Goal: Transaction & Acquisition: Purchase product/service

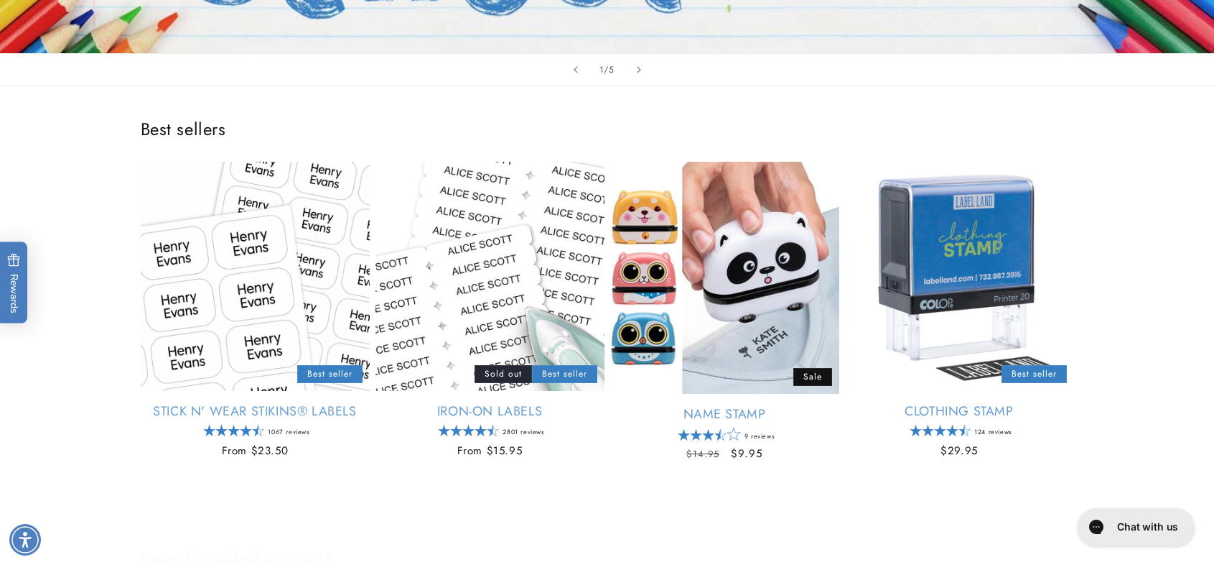
scroll to position [503, 0]
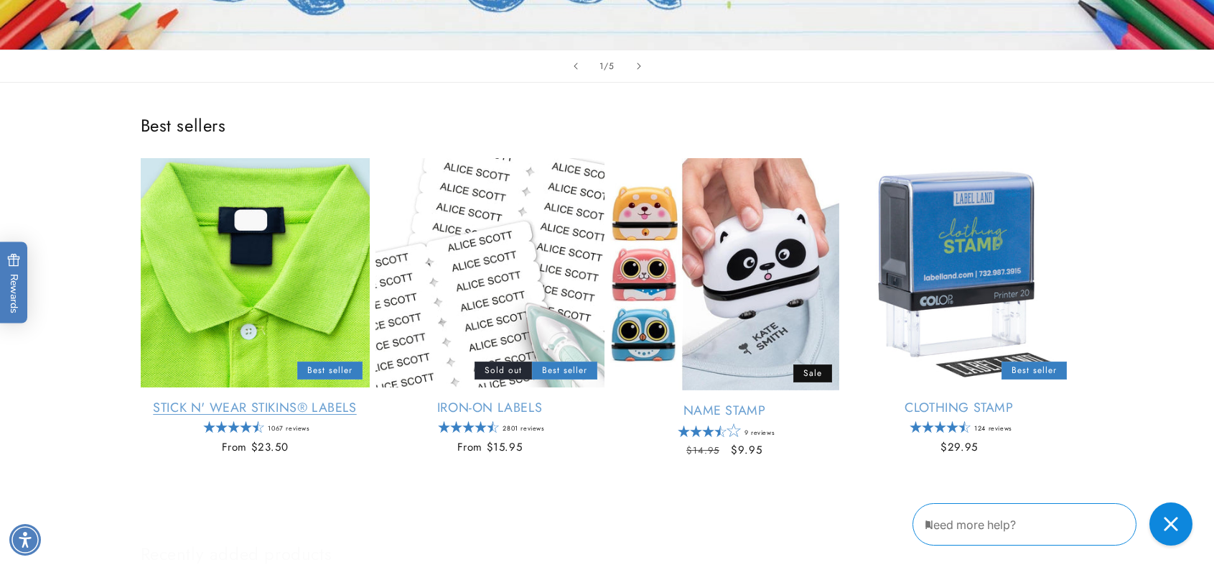
click at [231, 409] on link "Stick N' Wear Stikins® Labels" at bounding box center [255, 407] width 229 height 17
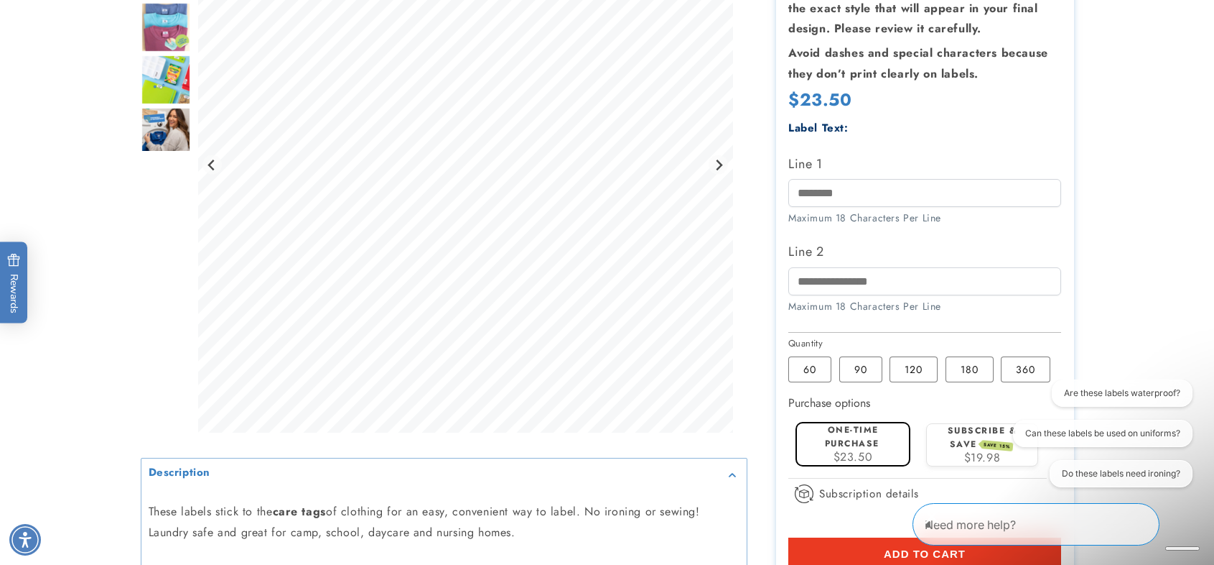
drag, startPoint x: 922, startPoint y: 368, endPoint x: 919, endPoint y: 394, distance: 25.4
click at [920, 394] on section "Stick N' Wear Stikins® Labels Stick N' Wear Stikins® Labels 1067 Reviews Estima…" at bounding box center [925, 246] width 298 height 882
click at [909, 374] on label "120 Variant sold out or unavailable" at bounding box center [914, 369] width 48 height 26
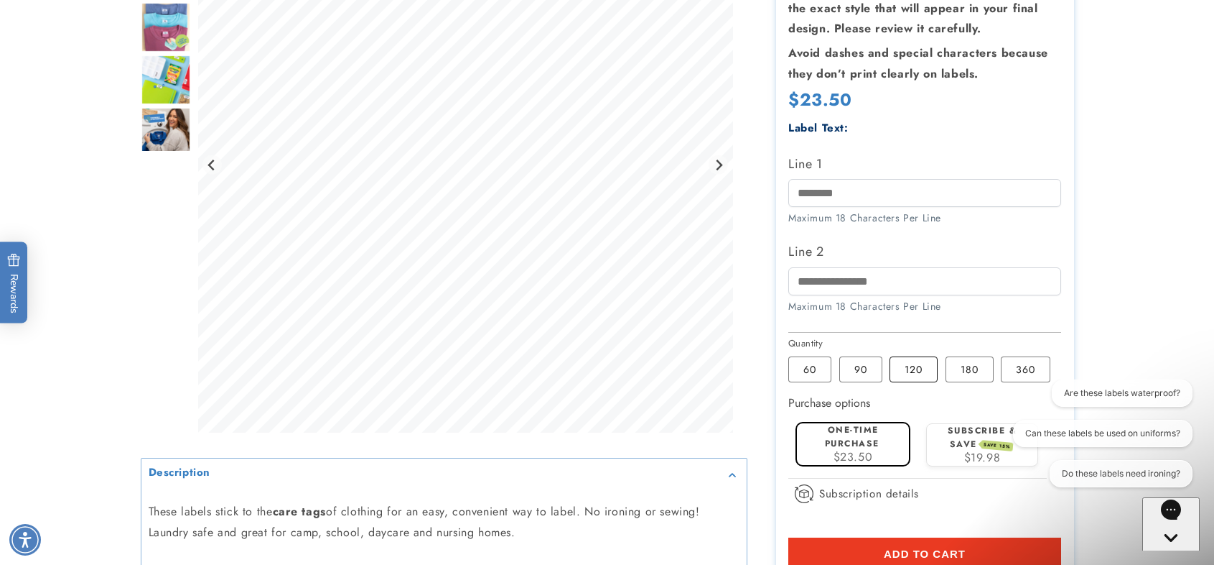
click at [921, 371] on label "120 Variant sold out or unavailable" at bounding box center [914, 369] width 48 height 26
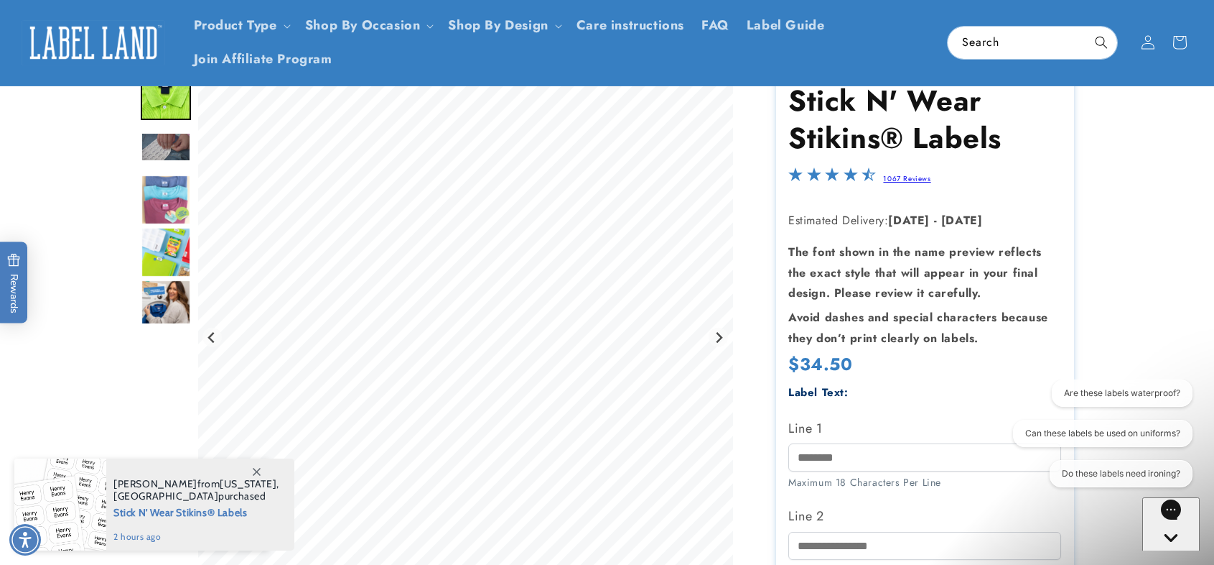
scroll to position [72, 0]
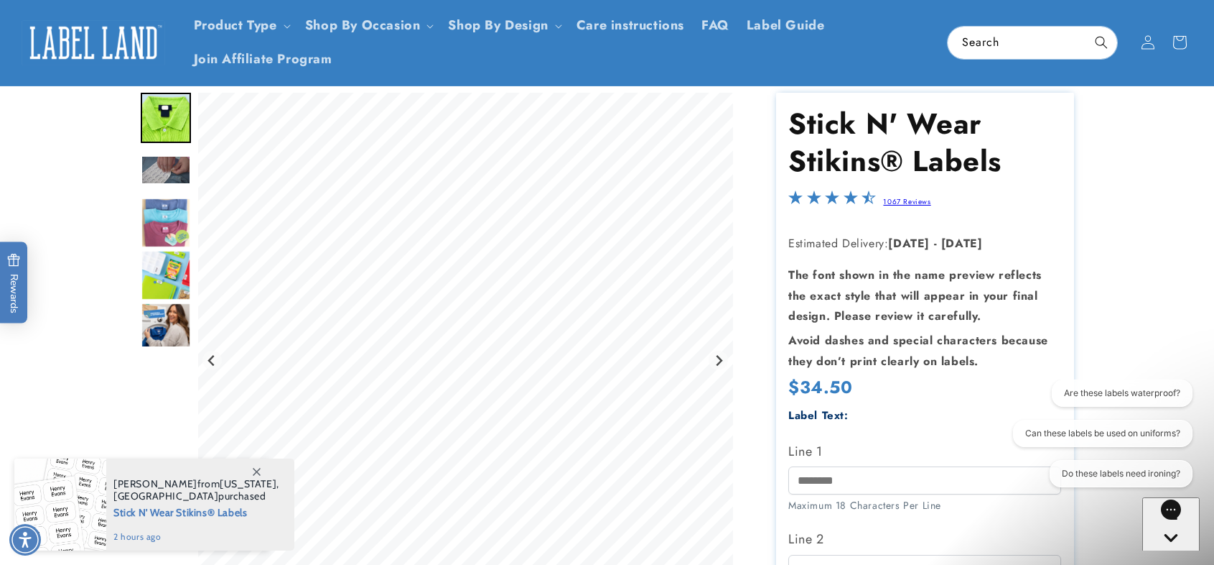
click at [162, 228] on img "Go to slide 4" at bounding box center [166, 223] width 50 height 50
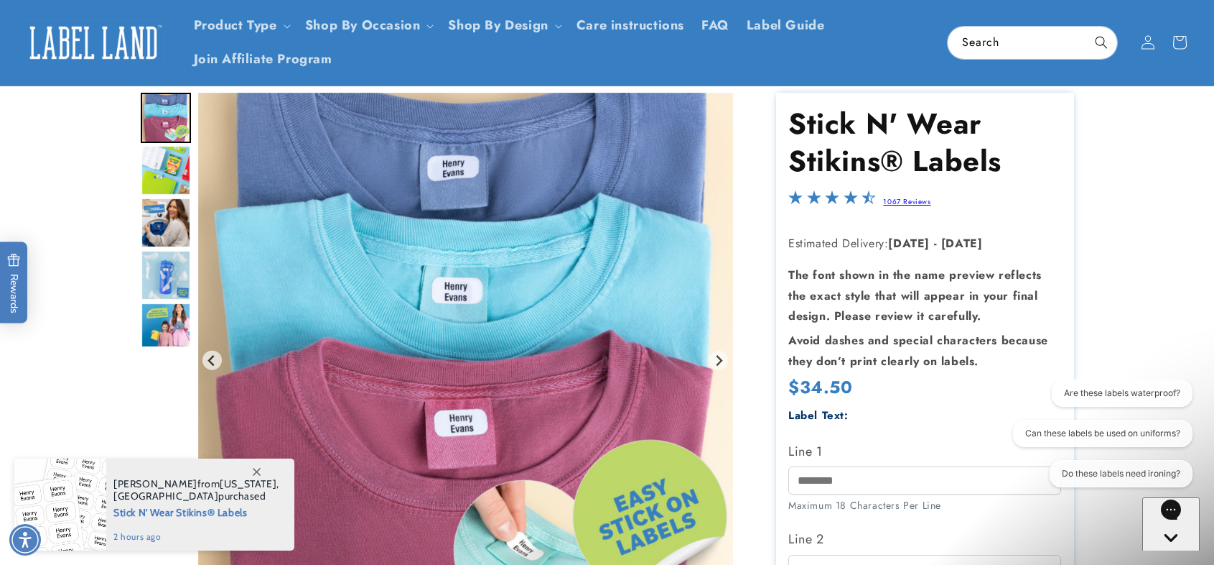
click at [158, 325] on img "Go to slide 8" at bounding box center [166, 327] width 50 height 50
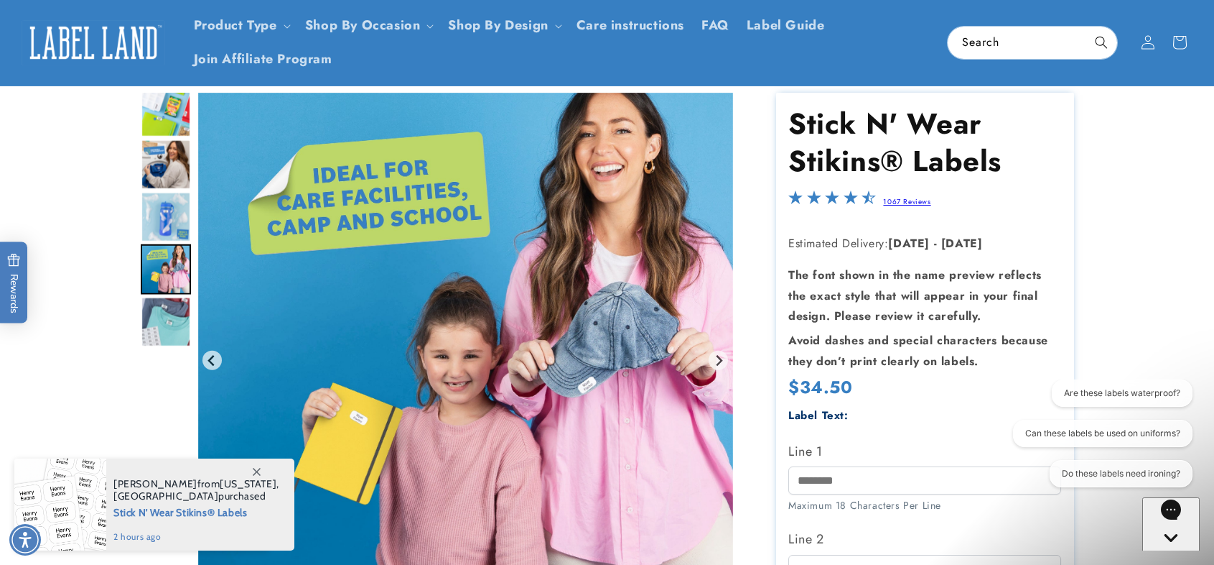
click at [161, 335] on img "Go to slide 9" at bounding box center [166, 321] width 50 height 50
